Goal: Information Seeking & Learning: Learn about a topic

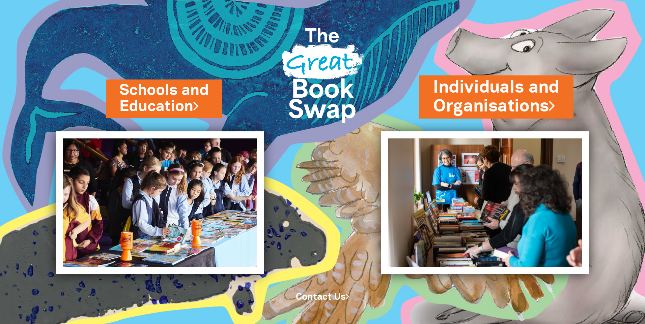
click at [490, 91] on link "Individuals and Organisations" at bounding box center [496, 97] width 126 height 42
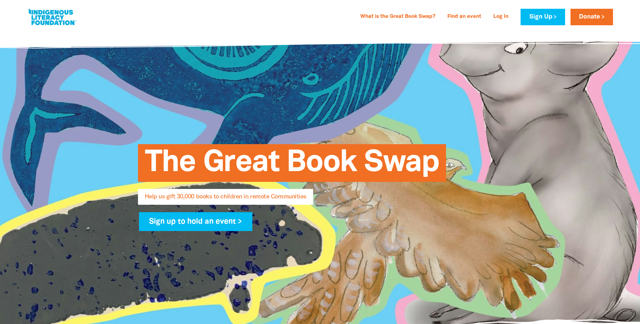
select select "AU"
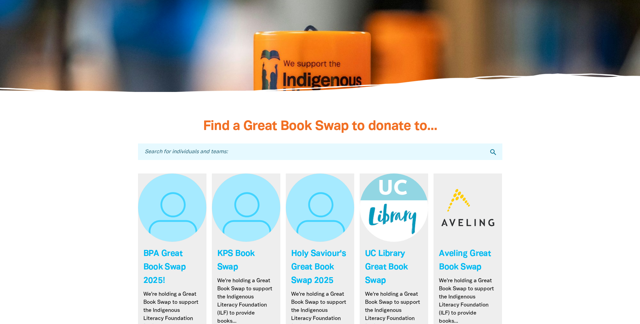
scroll to position [1922, 0]
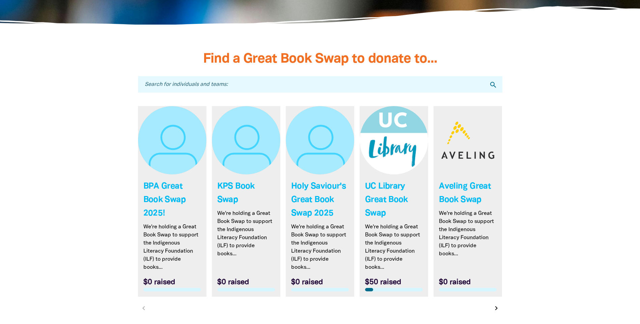
click at [386, 185] on link "Link to UC Library Great Book Swap" at bounding box center [393, 201] width 68 height 191
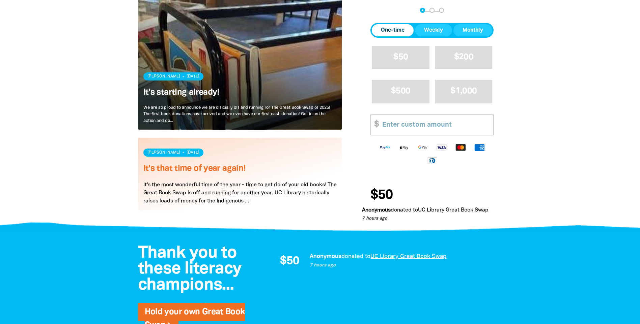
scroll to position [472, 0]
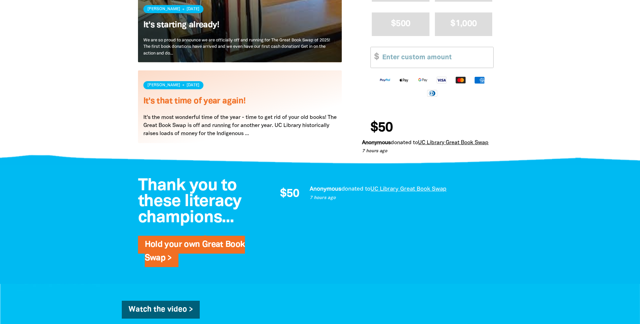
click at [266, 138] on link "Read more" at bounding box center [240, 106] width 204 height 73
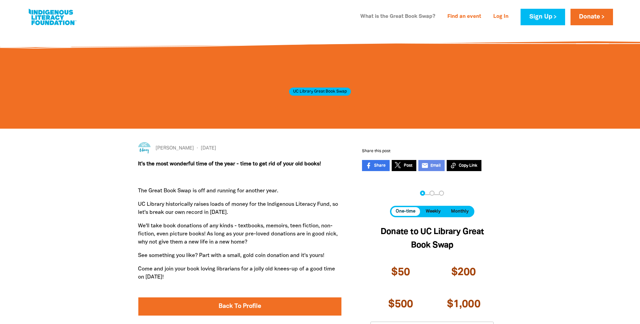
click at [413, 18] on link "What is the Great Book Swap?" at bounding box center [397, 16] width 83 height 11
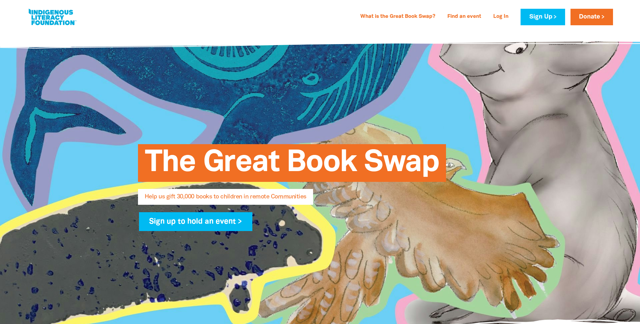
select select "AU"
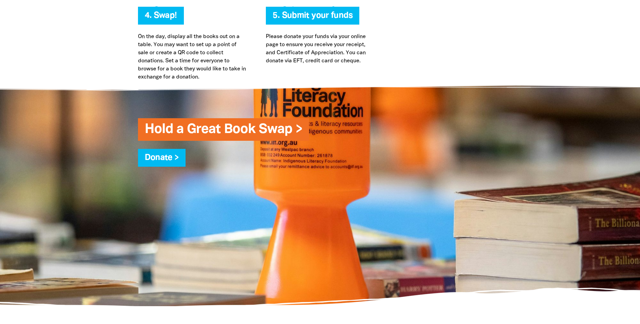
scroll to position [1539, 0]
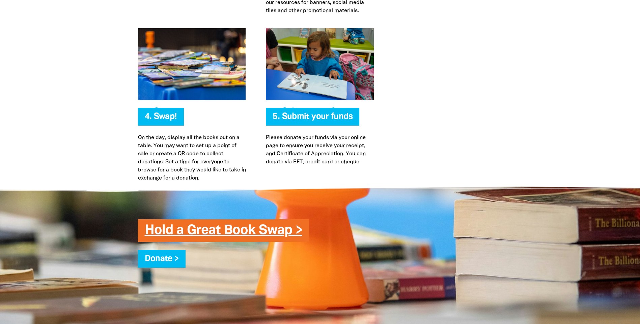
click at [243, 229] on link "Hold a Great Book Swap >" at bounding box center [223, 231] width 157 height 12
click at [262, 235] on link "Hold a Great Book Swap >" at bounding box center [223, 231] width 157 height 12
